Goal: Transaction & Acquisition: Obtain resource

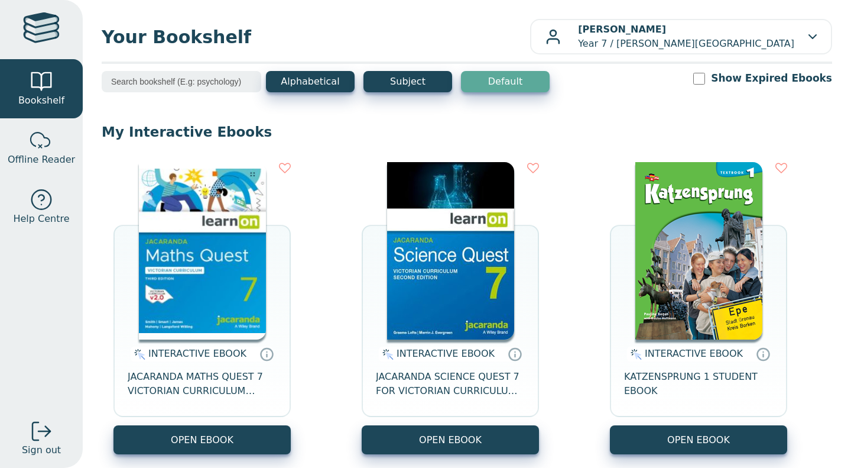
click at [222, 437] on button "OPEN EBOOK" at bounding box center [202, 439] width 177 height 29
click at [233, 435] on button "OPEN EBOOK" at bounding box center [202, 439] width 177 height 29
